Goal: Transaction & Acquisition: Purchase product/service

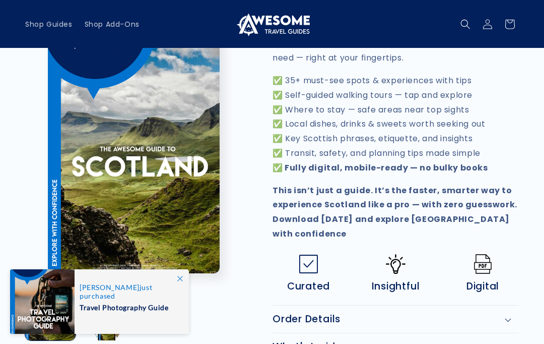
scroll to position [441, 0]
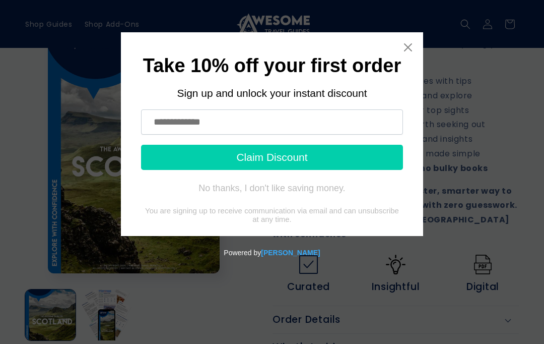
click at [170, 119] on input "text" at bounding box center [272, 121] width 262 height 25
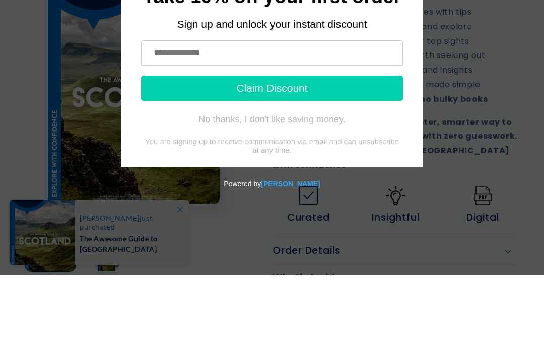
type input "**********"
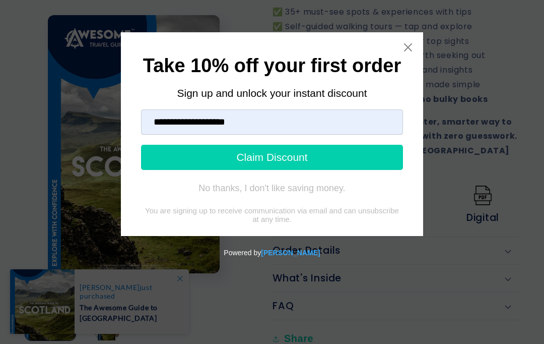
click at [257, 158] on button "Claim Discount" at bounding box center [272, 157] width 262 height 25
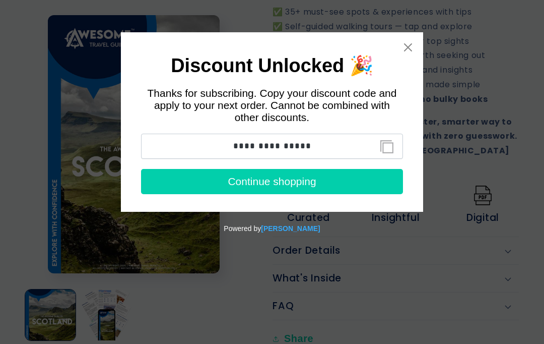
click at [280, 182] on button "Continue shopping" at bounding box center [272, 181] width 262 height 25
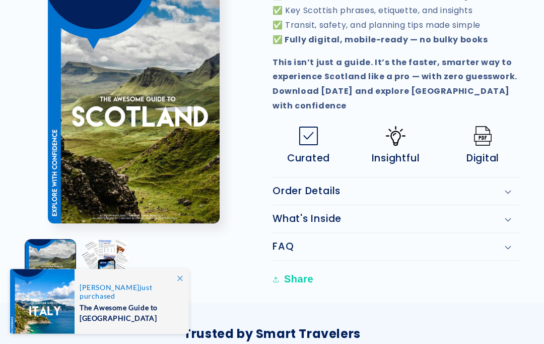
scroll to position [575, 0]
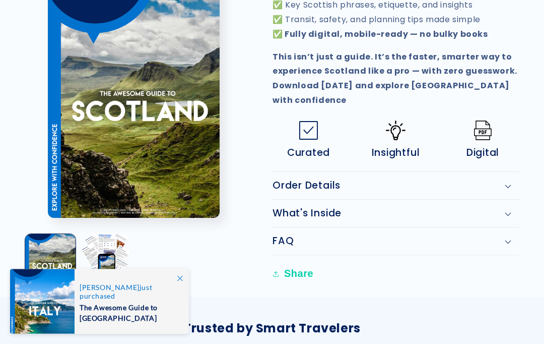
click at [513, 208] on div "What's Inside" at bounding box center [396, 214] width 246 height 12
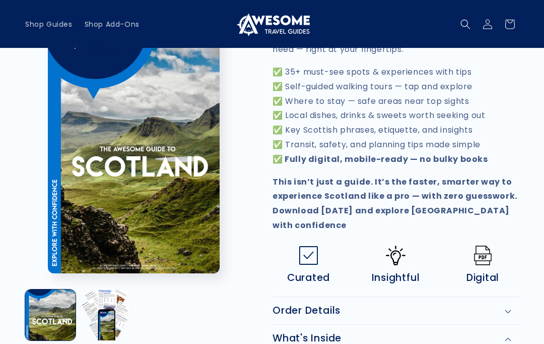
scroll to position [439, 0]
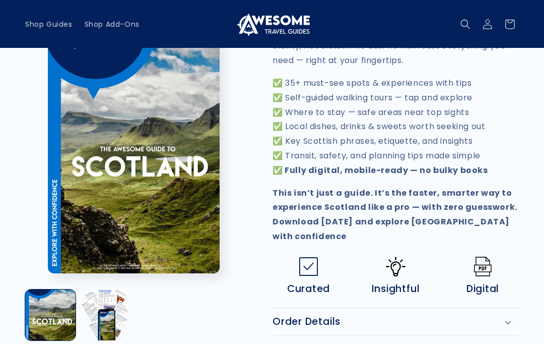
click at [511, 343] on icon at bounding box center [508, 350] width 7 height 4
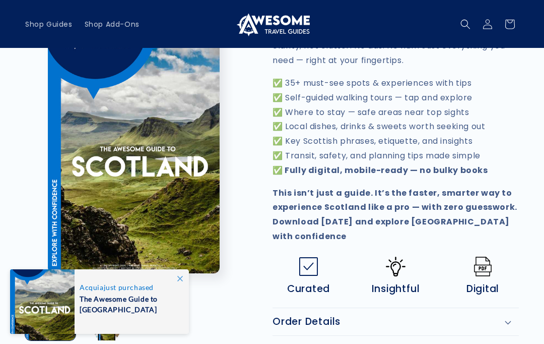
click at [526, 81] on div "Skip to product information Open media 1 in modal Open media 2 in modal 1 / of …" at bounding box center [272, 26] width 544 height 790
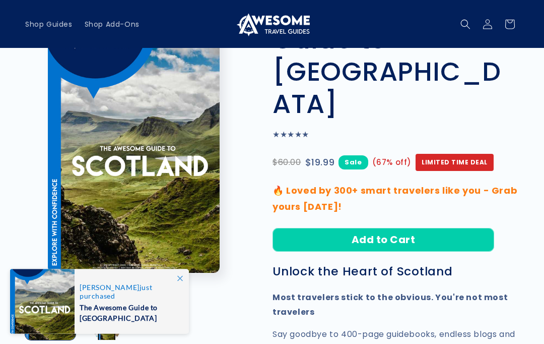
scroll to position [93, 0]
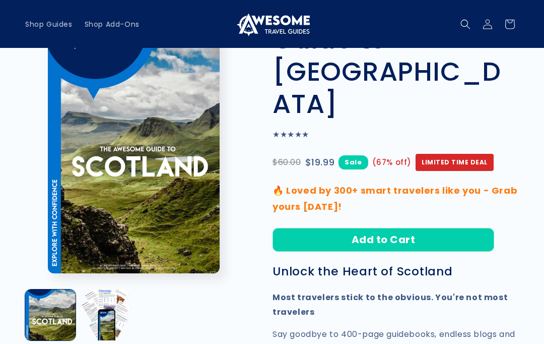
click at [376, 228] on button "Add to Cart" at bounding box center [384, 240] width 222 height 24
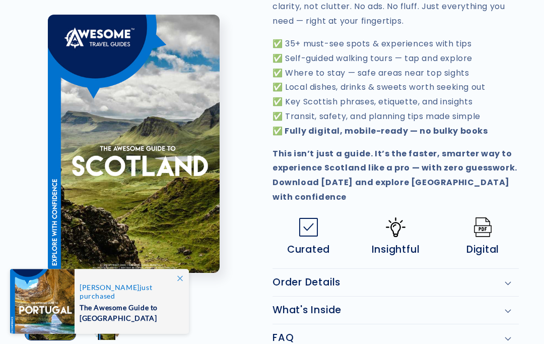
scroll to position [478, 0]
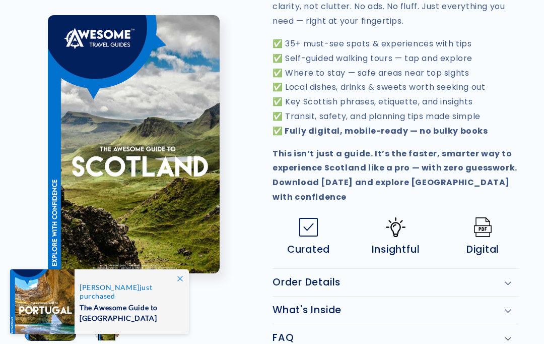
click at [185, 287] on span at bounding box center [180, 278] width 18 height 18
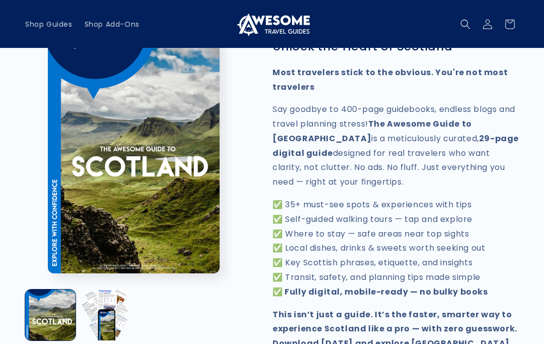
scroll to position [316, 0]
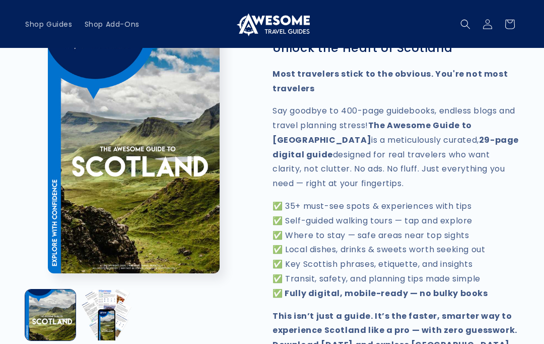
click at [45, 25] on span "Shop Guides" at bounding box center [48, 24] width 47 height 9
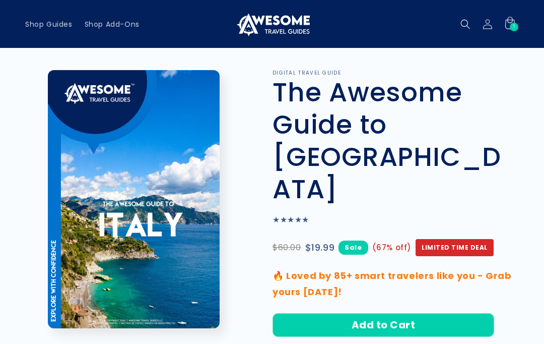
click at [384, 313] on button "Add to Cart" at bounding box center [384, 325] width 222 height 24
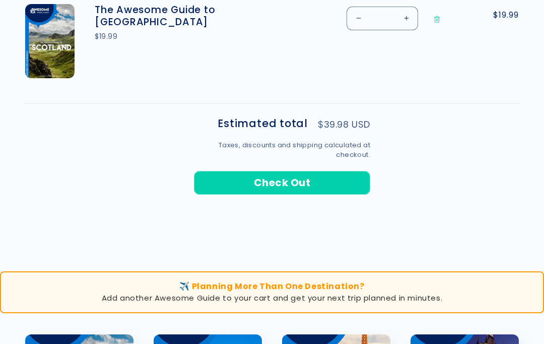
scroll to position [522, 0]
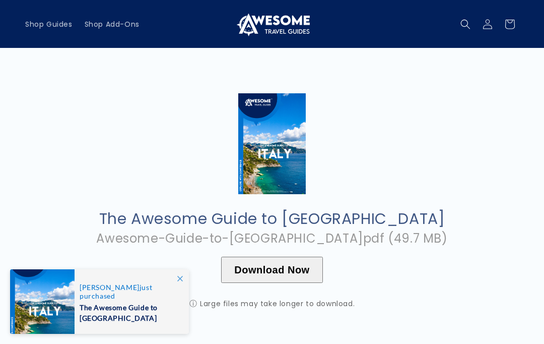
click at [263, 265] on button "Download Now" at bounding box center [271, 270] width 101 height 26
